Goal: Task Accomplishment & Management: Manage account settings

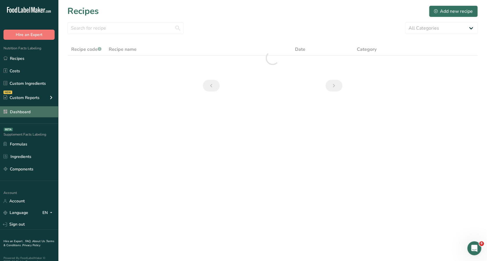
click at [30, 114] on link "Dashboard" at bounding box center [29, 111] width 58 height 11
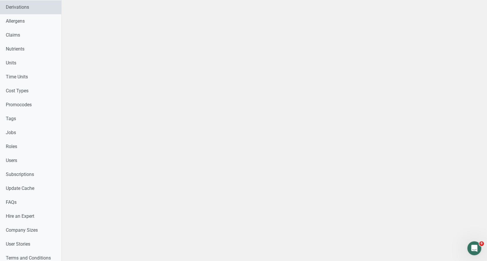
scroll to position [232, 0]
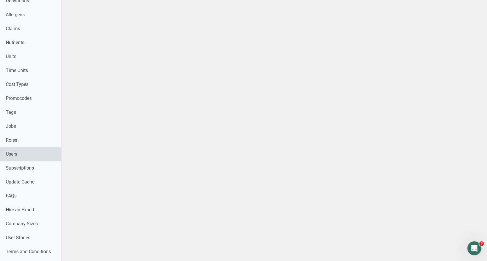
click at [28, 155] on link "Users" at bounding box center [30, 154] width 61 height 14
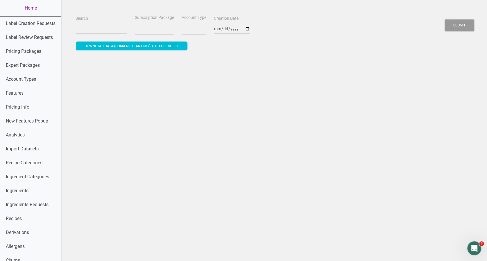
select select
click at [99, 30] on input "Search" at bounding box center [102, 29] width 52 height 10
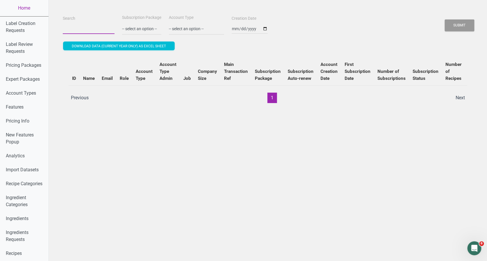
paste input "Alvin Shaul User 5:09 AM in United States Owner No owner Email gfgoodiesid@gmai…"
click at [445, 19] on button "Submit" at bounding box center [460, 25] width 30 height 12
click at [465, 23] on button "Submit" at bounding box center [460, 25] width 30 height 12
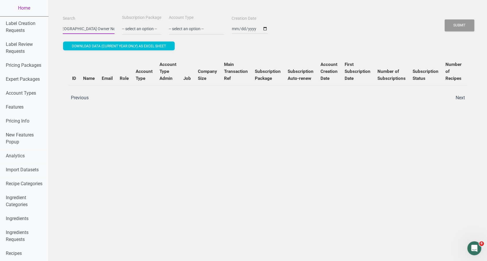
drag, startPoint x: 60, startPoint y: 30, endPoint x: 112, endPoint y: 21, distance: 53.2
click at [112, 21] on div "Search Alvin Shaul User 5:09 AM in United States Owner No owner Email gfgoodies…" at bounding box center [267, 24] width 413 height 21
type input "A"
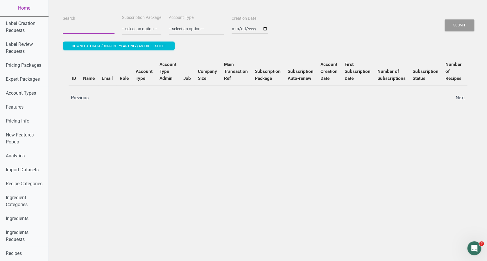
paste input "Alvin Shaul User 5:09 AM in United States Owner No owner Email gfgoodiesid@gmai…"
click at [445, 19] on button "Submit" at bounding box center [460, 25] width 30 height 12
click at [463, 28] on button "Submit" at bounding box center [460, 25] width 30 height 12
click at [99, 29] on input "[EMAIL_ADDRESS][DOMAIN_NAME]" at bounding box center [89, 29] width 52 height 10
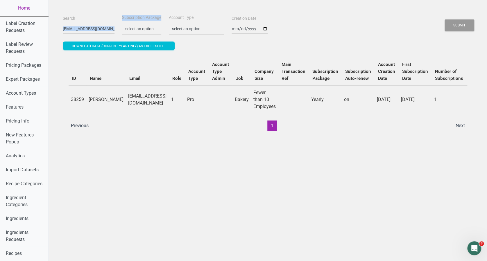
drag, startPoint x: 94, startPoint y: 29, endPoint x: 109, endPoint y: 31, distance: 15.0
click at [109, 31] on div "Search gfgoodiesid@gmail.com Subscription Package -- select an option -- Monthl…" at bounding box center [267, 24] width 413 height 21
drag, startPoint x: 109, startPoint y: 31, endPoint x: 90, endPoint y: 27, distance: 19.6
click at [90, 27] on input "[EMAIL_ADDRESS][DOMAIN_NAME]" at bounding box center [89, 29] width 52 height 10
drag, startPoint x: 90, startPoint y: 26, endPoint x: 68, endPoint y: 26, distance: 22.1
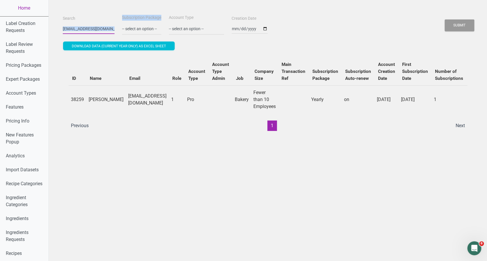
click at [68, 26] on input "[EMAIL_ADDRESS][DOMAIN_NAME]" at bounding box center [89, 29] width 52 height 10
click at [63, 26] on input "[EMAIL_ADDRESS][DOMAIN_NAME]" at bounding box center [89, 29] width 52 height 10
click at [76, 23] on div "Search gfgoodiesid@gmail.com" at bounding box center [88, 24] width 55 height 19
drag, startPoint x: 69, startPoint y: 27, endPoint x: 103, endPoint y: 27, distance: 34.0
click at [103, 27] on div "Search gfgoodiesid@gmail.com" at bounding box center [88, 24] width 55 height 19
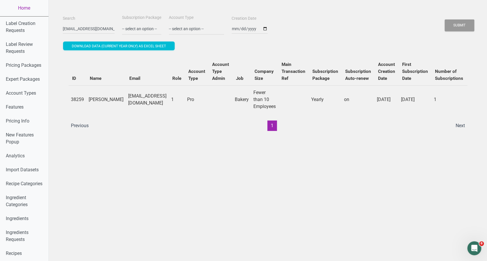
click at [103, 27] on div "Search gfgoodiesid@gmail.com" at bounding box center [88, 24] width 55 height 19
click at [95, 28] on input "[EMAIL_ADDRESS][DOMAIN_NAME]" at bounding box center [89, 29] width 52 height 10
type input "g"
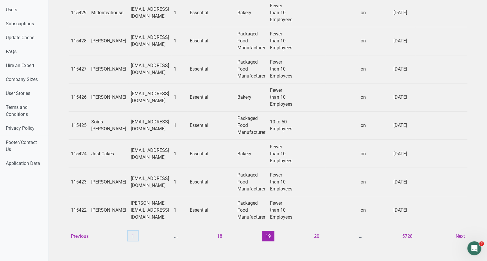
click at [128, 231] on button "1" at bounding box center [133, 236] width 10 height 10
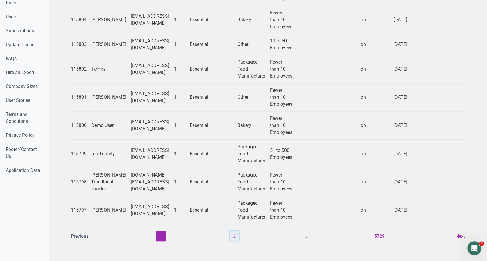
click at [231, 232] on button "2" at bounding box center [235, 236] width 10 height 10
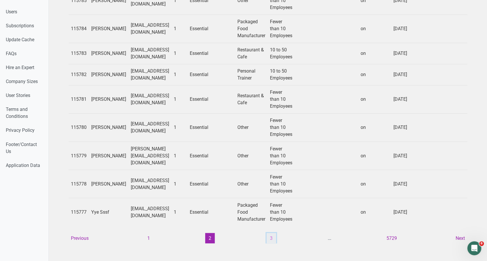
click at [268, 233] on button "3" at bounding box center [272, 238] width 10 height 10
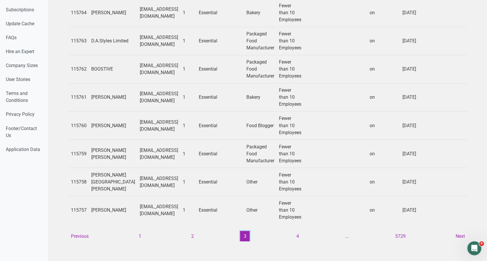
scroll to position [437, 0]
click at [295, 231] on button "4" at bounding box center [298, 236] width 10 height 10
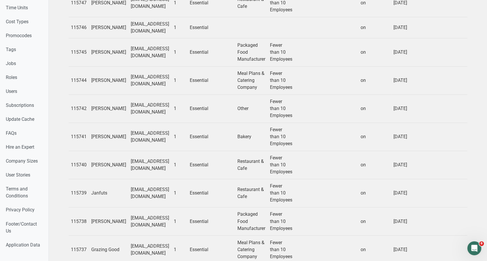
scroll to position [395, 0]
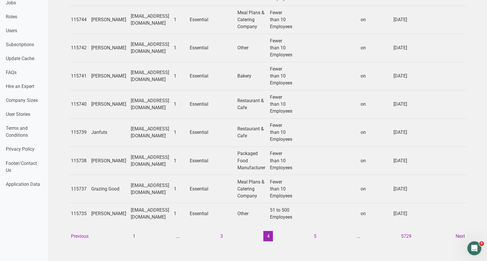
click at [349, 215] on td at bounding box center [342, 213] width 33 height 21
click at [313, 231] on button "5" at bounding box center [315, 236] width 10 height 10
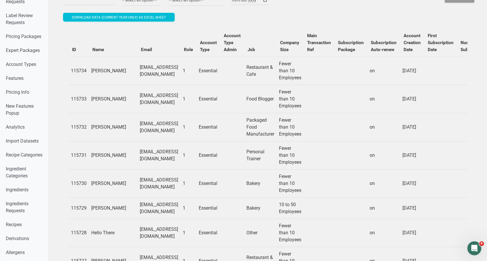
scroll to position [0, 0]
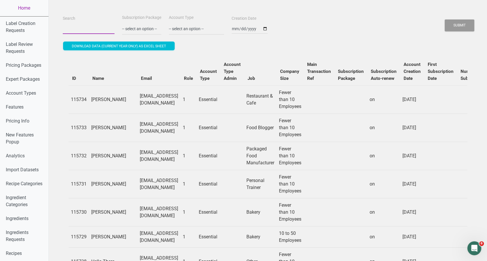
click at [91, 27] on input "Search" at bounding box center [89, 29] width 52 height 10
type input "molly"
click at [445, 19] on button "Submit" at bounding box center [460, 25] width 30 height 12
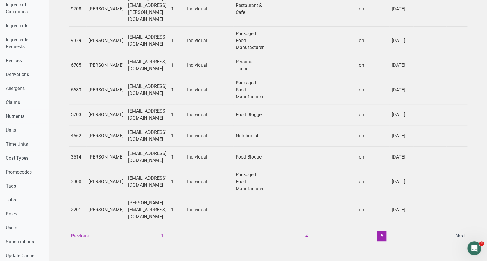
scroll to position [193, 0]
click at [158, 231] on button "1" at bounding box center [163, 236] width 10 height 10
